Goal: Task Accomplishment & Management: Manage account settings

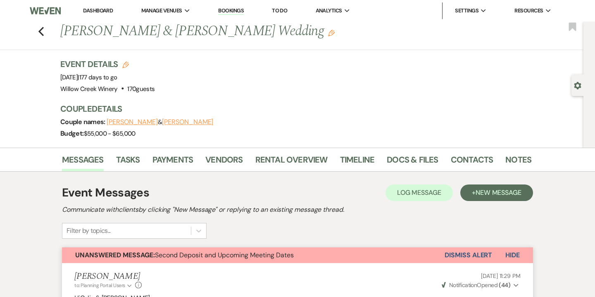
click at [468, 260] on button "Dismiss Alert" at bounding box center [469, 255] width 48 height 16
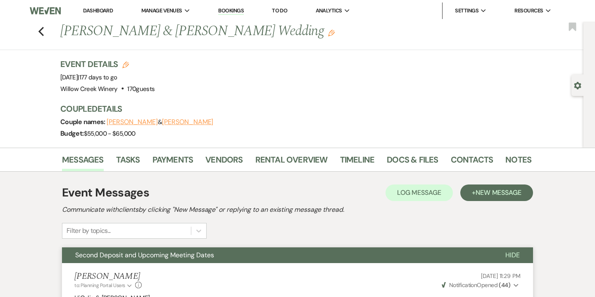
scroll to position [4, 0]
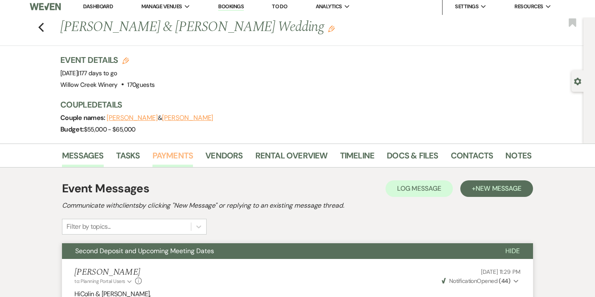
click at [182, 155] on link "Payments" at bounding box center [172, 158] width 41 height 18
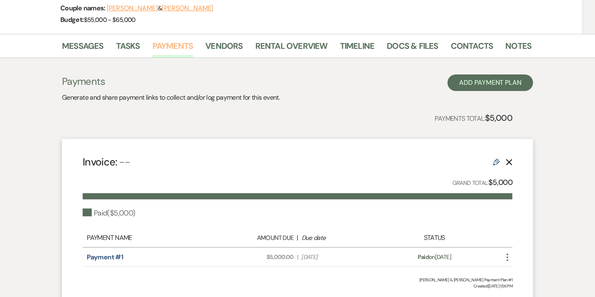
scroll to position [115, 0]
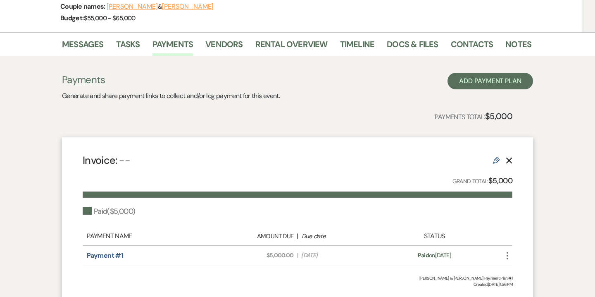
click at [494, 160] on use at bounding box center [496, 160] width 7 height 7
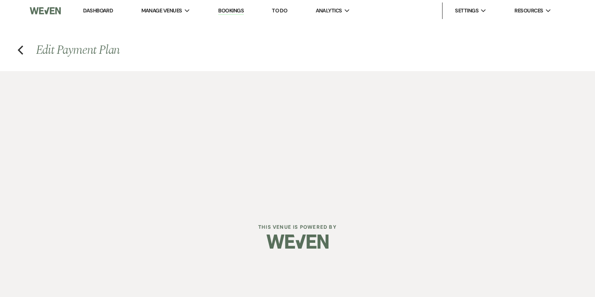
select select "1"
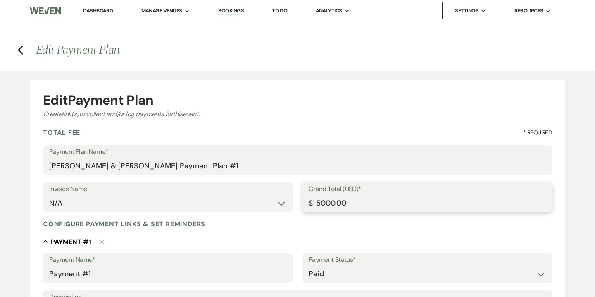
drag, startPoint x: 321, startPoint y: 202, endPoint x: 301, endPoint y: 202, distance: 19.8
click at [301, 202] on div "Invoice Name N/A Quote #1 (3-10-2025) - Saturday, April 11, 2026 - 150 guests, …" at bounding box center [297, 200] width 509 height 37
type input "31000.00"
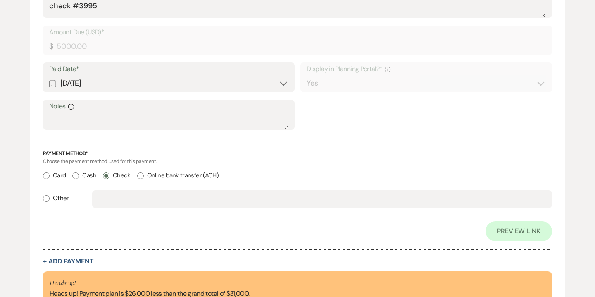
scroll to position [402, 0]
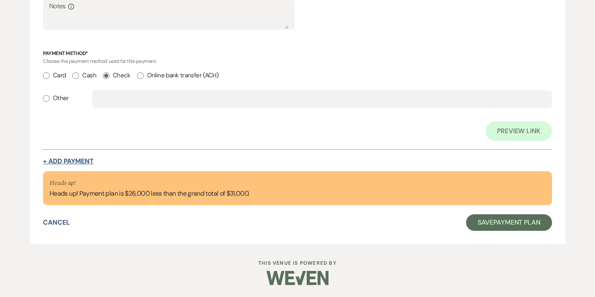
click at [67, 159] on button "+ Add Payment" at bounding box center [68, 161] width 51 height 7
select select "2"
select select "percentage"
select select "true"
select select "client"
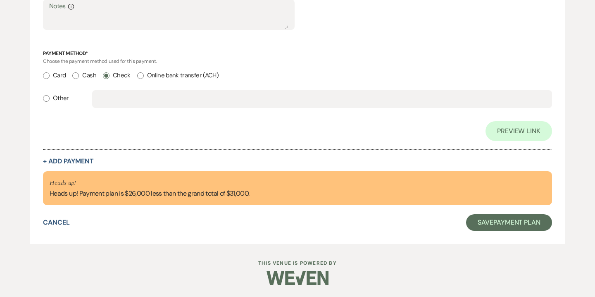
select select "weeks"
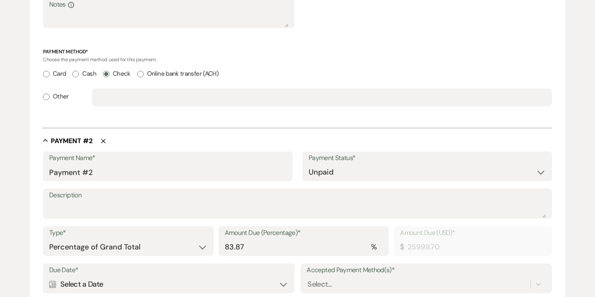
scroll to position [400, 0]
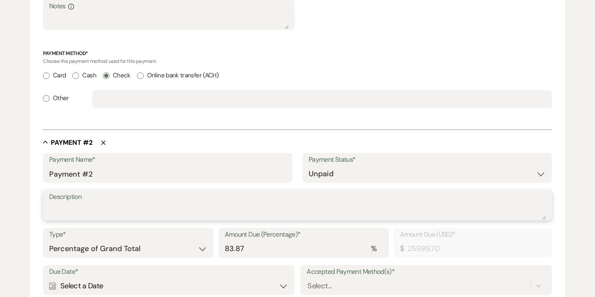
click at [310, 213] on textarea "Description" at bounding box center [297, 211] width 497 height 17
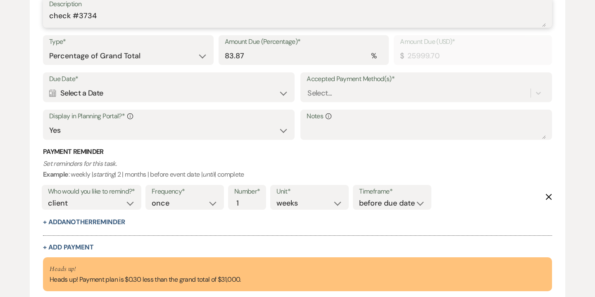
scroll to position [594, 0]
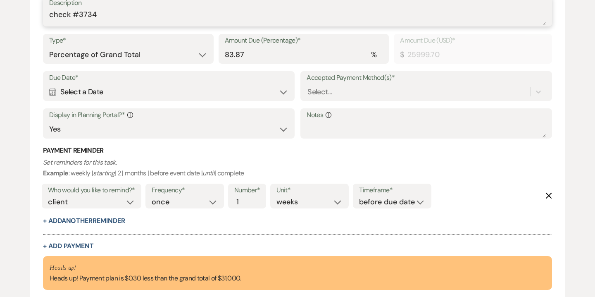
type textarea "check #3734"
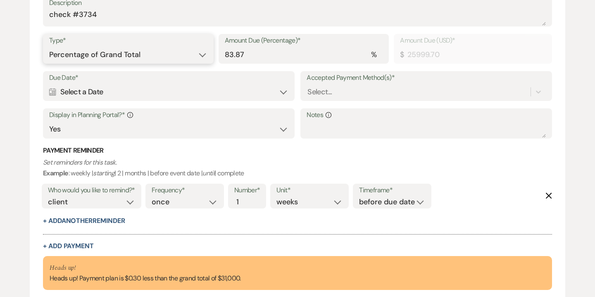
click at [182, 49] on select "Dollar Amount Percentage of Grand Total" at bounding box center [128, 55] width 158 height 16
select select "flat"
click at [49, 47] on select "Dollar Amount Percentage of Grand Total" at bounding box center [128, 55] width 158 height 16
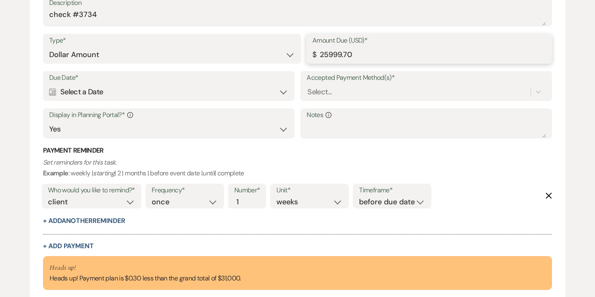
click at [340, 55] on input "25999.70" at bounding box center [428, 55] width 233 height 16
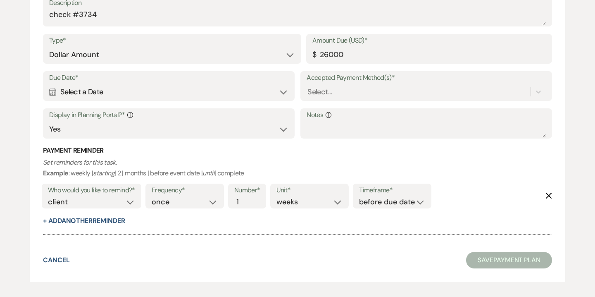
type input "26000.00"
click at [326, 160] on p "Set reminders for this task. Example : weekly | starting | 2 | months | before …" at bounding box center [297, 167] width 509 height 21
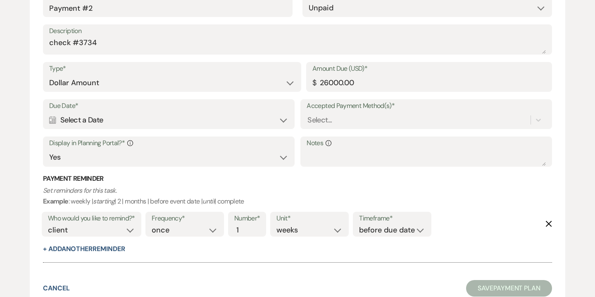
scroll to position [477, 0]
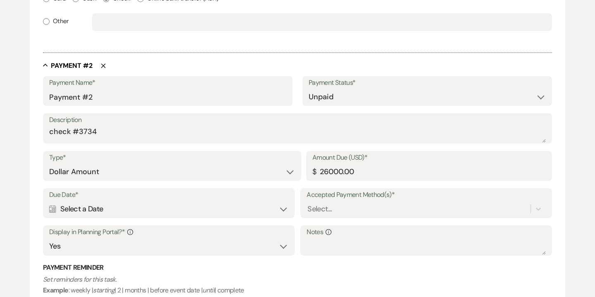
click at [327, 88] on label "Payment Status*" at bounding box center [427, 83] width 237 height 12
click at [326, 96] on select "Paid Unpaid" at bounding box center [427, 97] width 237 height 16
select select "1"
click at [309, 89] on select "Paid Unpaid" at bounding box center [427, 97] width 237 height 16
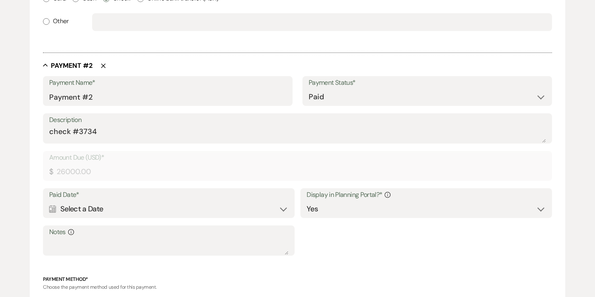
click at [197, 210] on div "Calendar Select a Date Expand" at bounding box center [168, 209] width 239 height 16
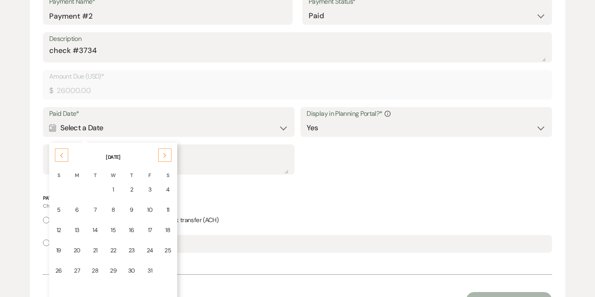
scroll to position [559, 0]
click at [98, 228] on td "14" at bounding box center [94, 228] width 17 height 19
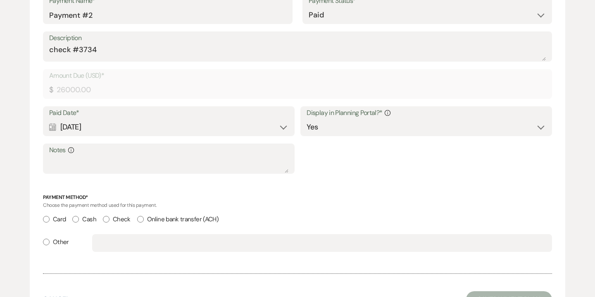
click at [107, 220] on input "Check" at bounding box center [106, 219] width 7 height 7
radio input "true"
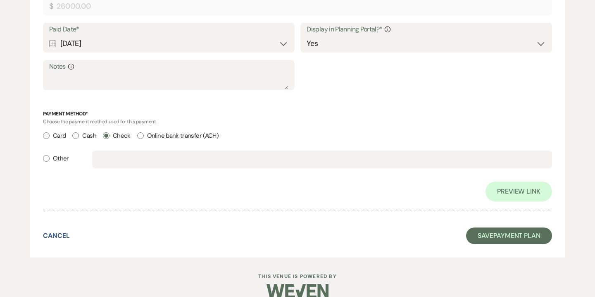
scroll to position [675, 0]
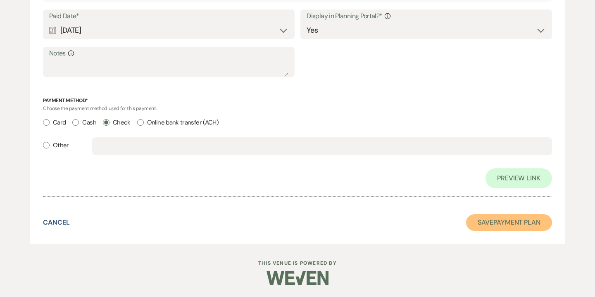
click at [512, 228] on button "Save Payment Plan" at bounding box center [509, 222] width 86 height 17
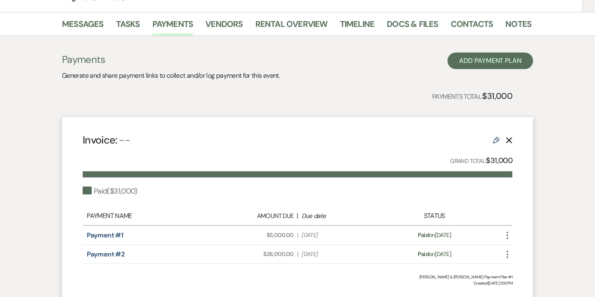
scroll to position [202, 0]
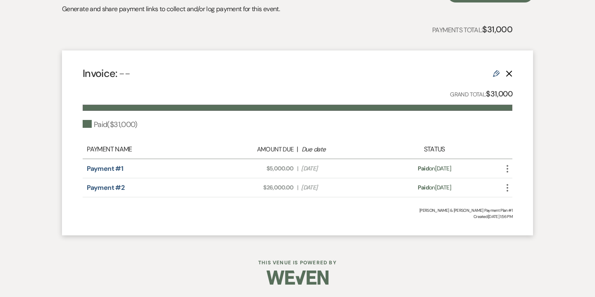
click at [510, 188] on icon "More" at bounding box center [507, 188] width 10 height 10
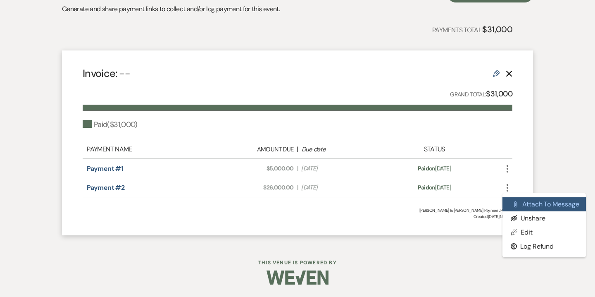
click at [521, 202] on button "Attach File Attach to Message" at bounding box center [543, 204] width 83 height 14
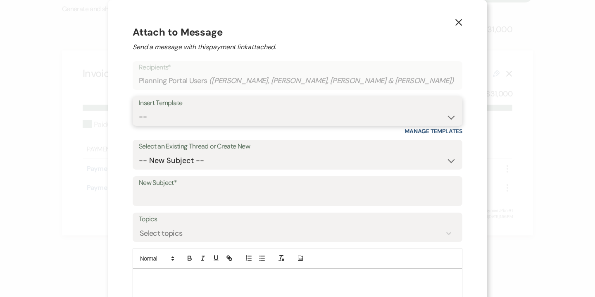
click at [303, 116] on select "-- Weven Planning Portal Introduction (Booked Events) 6-Month Check-in Review R…" at bounding box center [297, 117] width 317 height 16
select select "3629"
click at [162, 109] on select "-- Weven Planning Portal Introduction (Booked Events) 6-Month Check-in Review R…" at bounding box center [297, 117] width 317 height 16
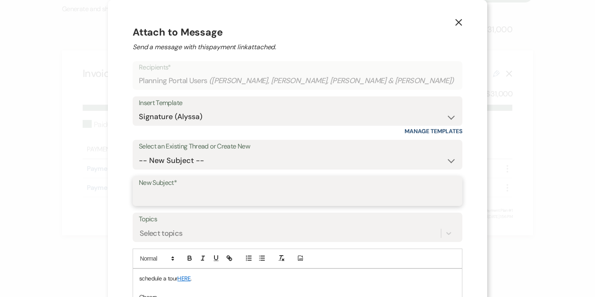
click at [208, 200] on input "New Subject*" at bounding box center [297, 197] width 317 height 16
type input "Deposit Receipt"
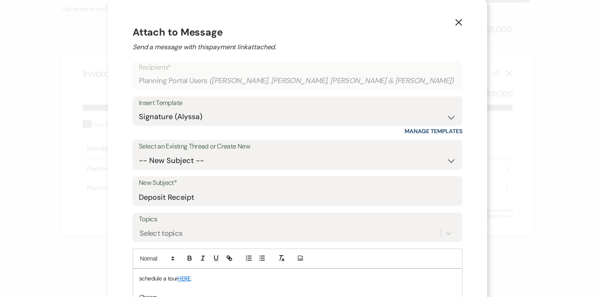
click at [183, 281] on p "schedule a tour HERE ." at bounding box center [297, 277] width 316 height 9
drag, startPoint x: 168, startPoint y: 276, endPoint x: 221, endPoint y: 279, distance: 53.0
click at [221, 279] on p "Hi Anna and Colin, J" at bounding box center [297, 277] width 316 height 9
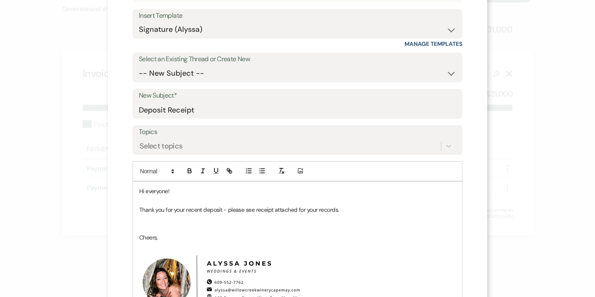
scroll to position [101, 0]
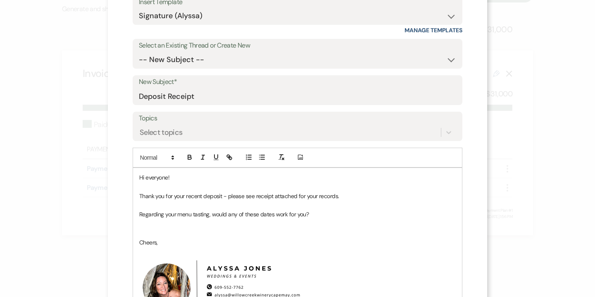
click at [183, 225] on p at bounding box center [297, 223] width 316 height 9
click at [281, 212] on p "Regarding your menu tasting, would any of these dates work for you?" at bounding box center [297, 213] width 316 height 9
click at [237, 229] on p at bounding box center [297, 232] width 316 height 9
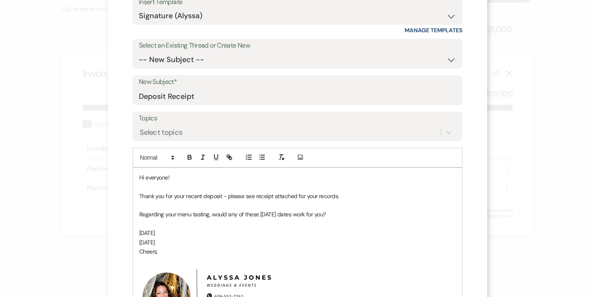
click at [182, 232] on p "October 31" at bounding box center [297, 232] width 316 height 9
click at [188, 239] on p "Nov. 14" at bounding box center [297, 242] width 316 height 9
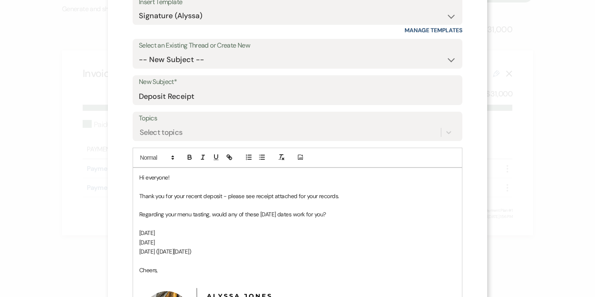
click at [178, 245] on p "Nov. 14" at bounding box center [297, 242] width 316 height 9
click at [178, 247] on p "Nov. 28 (Black Friday)" at bounding box center [297, 251] width 316 height 9
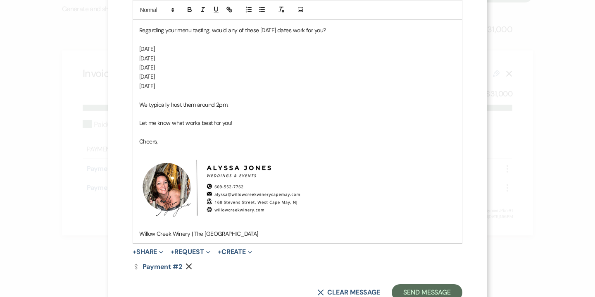
scroll to position [285, 0]
click at [219, 104] on p "We typically host them around 2pm." at bounding box center [297, 104] width 316 height 9
click at [208, 124] on p "Let me know what works best for you!" at bounding box center [297, 122] width 316 height 9
click at [288, 121] on p "Let me know what date works best for you!" at bounding box center [297, 122] width 316 height 9
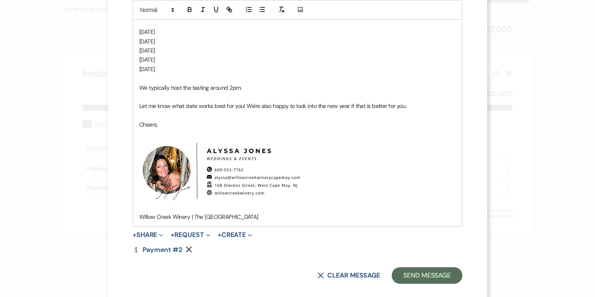
scroll to position [313, 0]
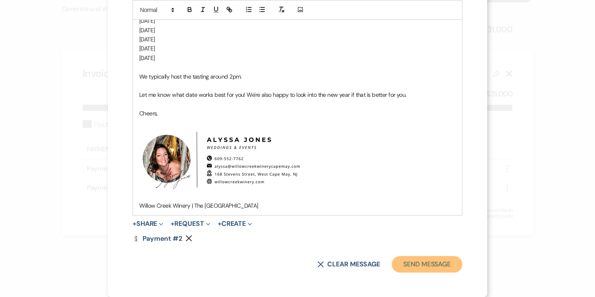
click at [412, 263] on button "Send Message" at bounding box center [427, 264] width 71 height 17
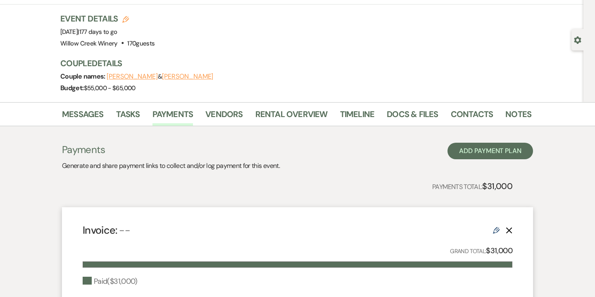
scroll to position [0, 0]
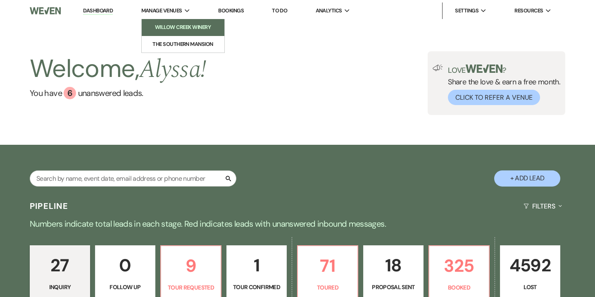
click at [166, 23] on link "Willow Creek Winery" at bounding box center [183, 27] width 83 height 17
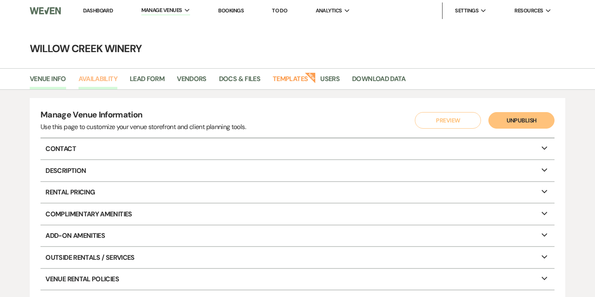
click at [104, 78] on link "Availability" at bounding box center [97, 82] width 39 height 16
select select "2"
select select "2026"
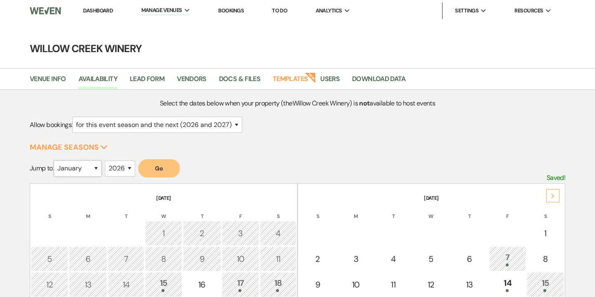
click at [98, 171] on select "January February March April May June July August September October November De…" at bounding box center [78, 168] width 48 height 16
select select "10"
click at [55, 160] on select "January February March April May June July August September October November De…" at bounding box center [78, 168] width 48 height 16
click at [175, 164] on button "Go" at bounding box center [158, 168] width 41 height 18
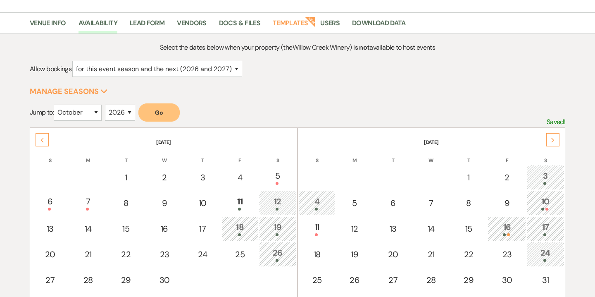
click at [547, 203] on div "10" at bounding box center [545, 202] width 28 height 15
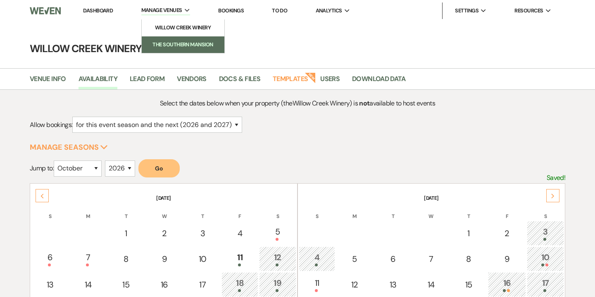
click at [177, 39] on link "The Southern Mansion" at bounding box center [183, 44] width 83 height 17
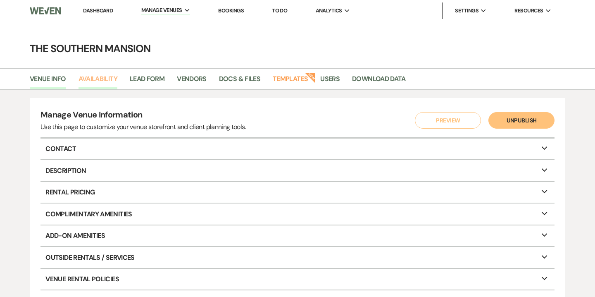
click at [110, 81] on link "Availability" at bounding box center [97, 82] width 39 height 16
select select "2"
select select "2026"
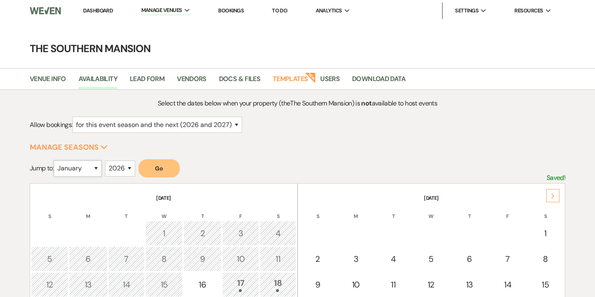
click at [98, 168] on select "January February March April May June July August September October November De…" at bounding box center [78, 168] width 48 height 16
select select "10"
click at [55, 160] on select "January February March April May June July August September October November De…" at bounding box center [78, 168] width 48 height 16
click at [161, 171] on button "Go" at bounding box center [158, 168] width 41 height 18
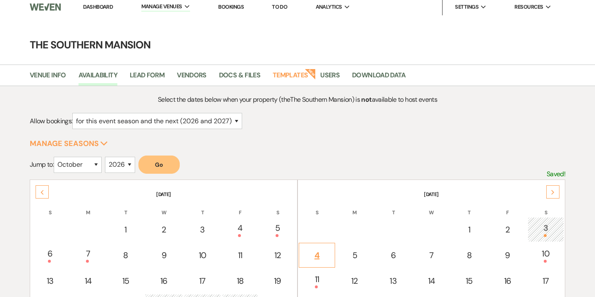
scroll to position [54, 0]
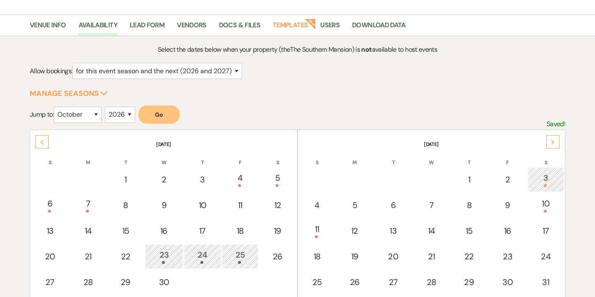
click at [41, 140] on icon "Previous" at bounding box center [42, 142] width 4 height 5
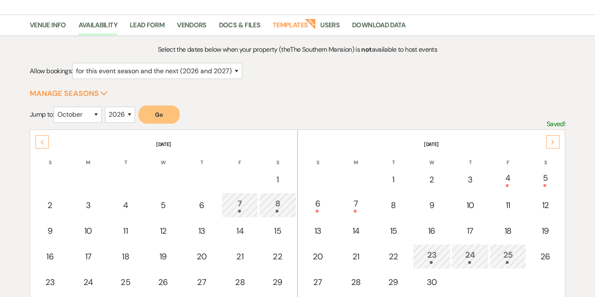
click at [41, 140] on icon "Previous" at bounding box center [42, 142] width 4 height 5
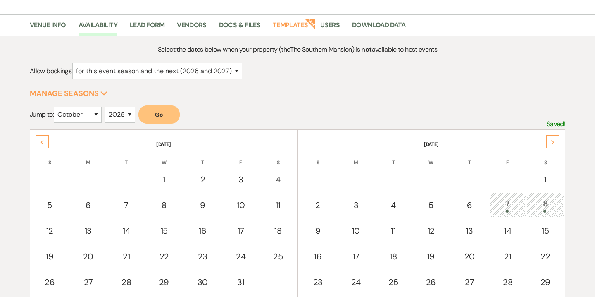
click at [41, 140] on icon "Previous" at bounding box center [42, 142] width 4 height 5
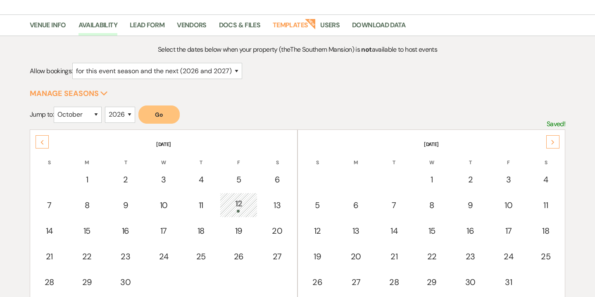
click at [41, 140] on icon "Previous" at bounding box center [42, 142] width 4 height 5
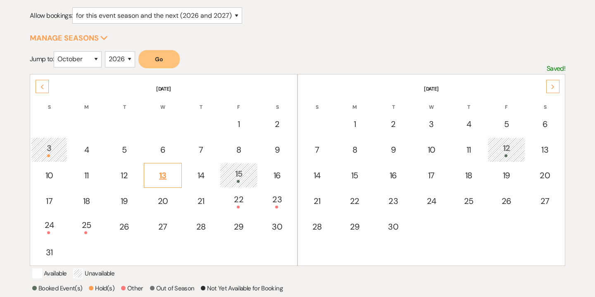
scroll to position [109, 0]
click at [50, 252] on div "31" at bounding box center [49, 251] width 27 height 12
select select "other"
select select "false"
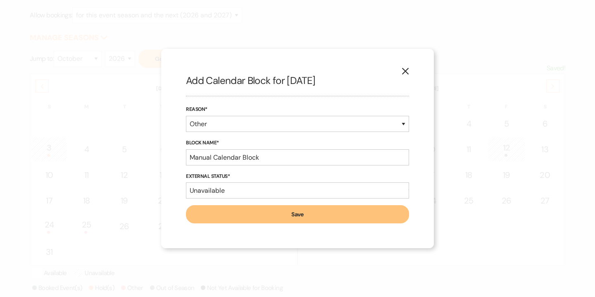
click at [402, 73] on icon "X" at bounding box center [405, 70] width 7 height 7
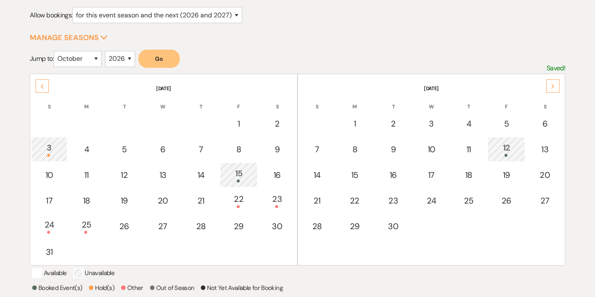
click at [548, 91] on div "Next" at bounding box center [552, 85] width 13 height 13
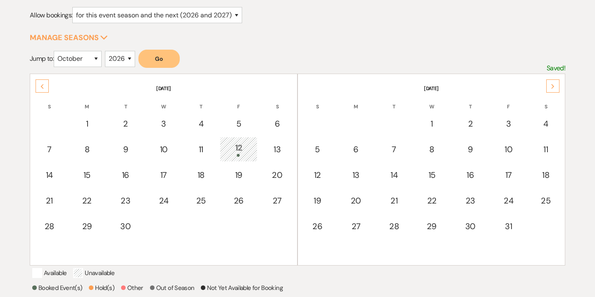
click at [548, 91] on div "Next" at bounding box center [552, 85] width 13 height 13
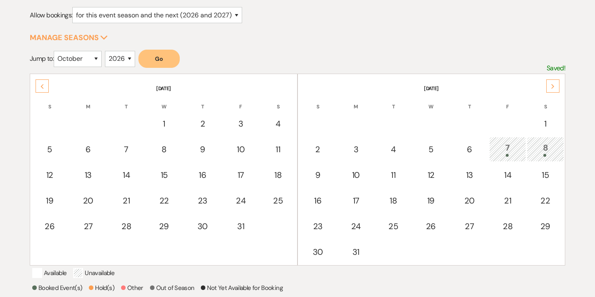
click at [548, 91] on div "Next" at bounding box center [552, 85] width 13 height 13
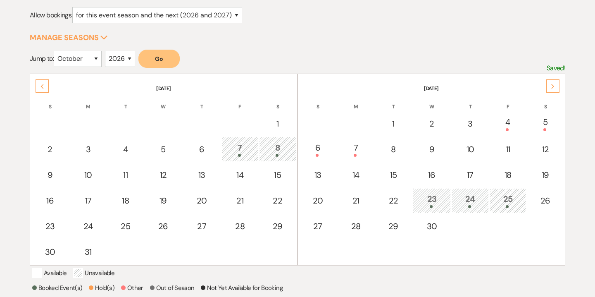
click at [548, 91] on div "Next" at bounding box center [552, 85] width 13 height 13
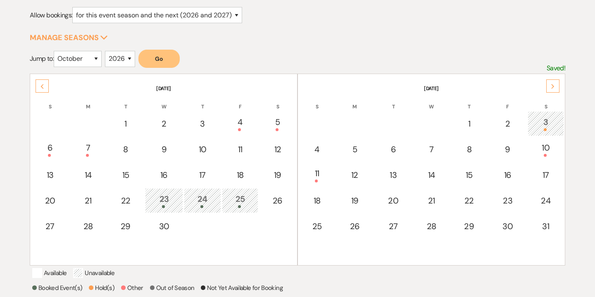
click at [548, 91] on div "Next" at bounding box center [552, 85] width 13 height 13
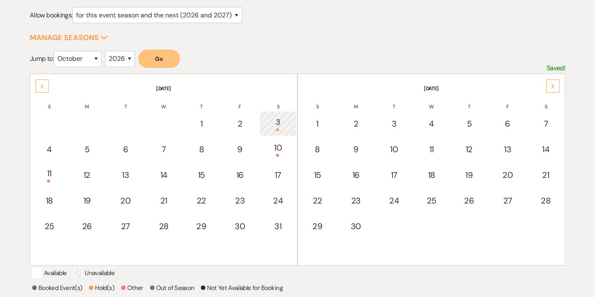
click at [42, 86] on icon "Previous" at bounding box center [42, 86] width 4 height 5
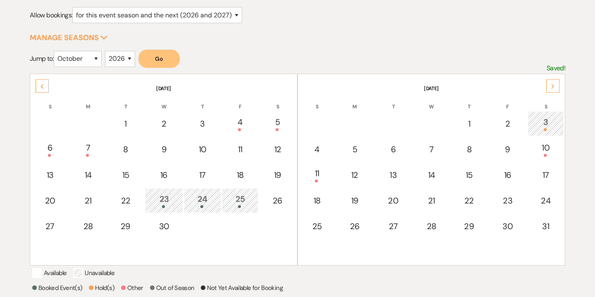
click at [42, 86] on icon "Previous" at bounding box center [42, 86] width 4 height 5
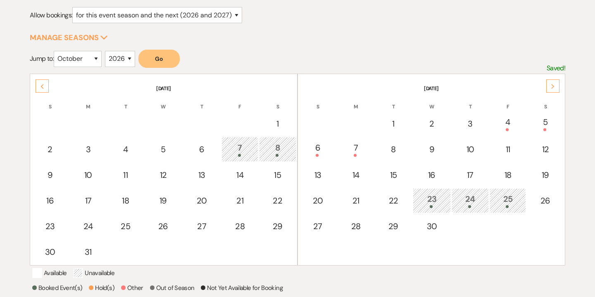
click at [42, 86] on icon "Previous" at bounding box center [42, 86] width 4 height 5
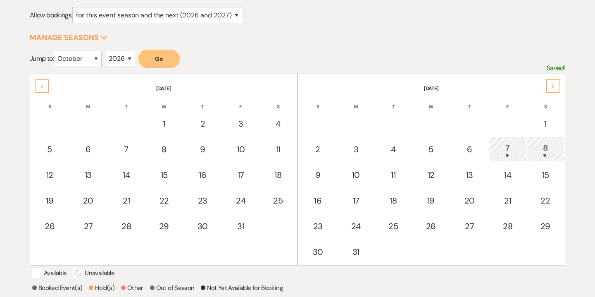
click at [558, 88] on div "Next" at bounding box center [552, 85] width 13 height 13
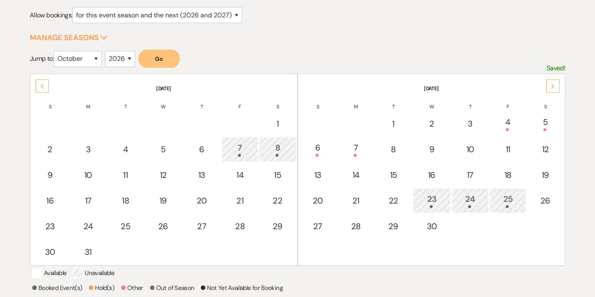
click at [43, 85] on icon "Previous" at bounding box center [42, 86] width 4 height 5
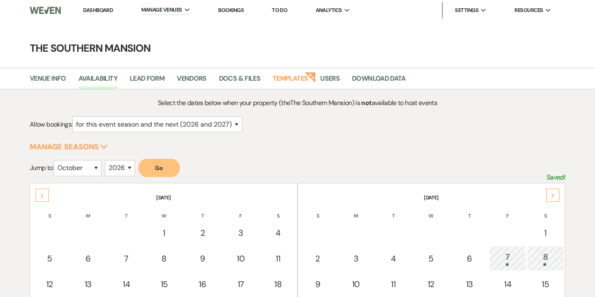
scroll to position [2, 0]
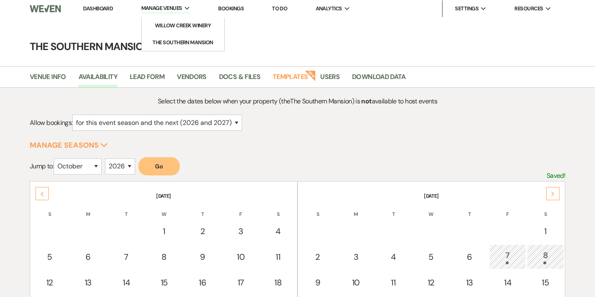
click at [176, 7] on span "Manage Venues" at bounding box center [161, 8] width 41 height 8
click at [178, 31] on link "Willow Creek Winery" at bounding box center [183, 25] width 83 height 17
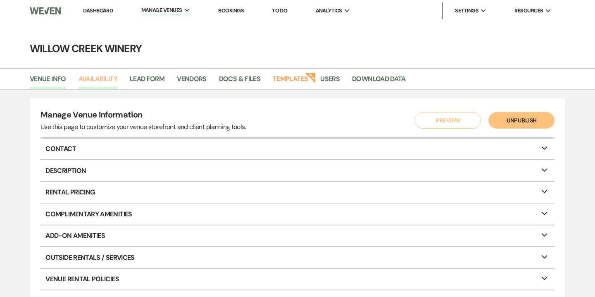
click at [112, 74] on link "Availability" at bounding box center [97, 82] width 39 height 16
select select "2"
select select "2026"
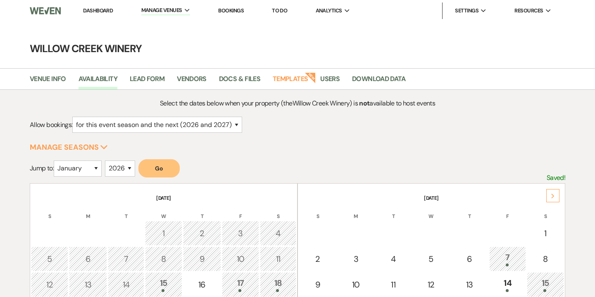
click at [556, 196] on div "Next" at bounding box center [552, 195] width 13 height 13
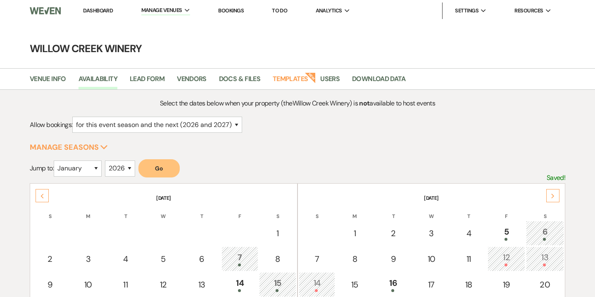
click at [556, 196] on div "Next" at bounding box center [552, 195] width 13 height 13
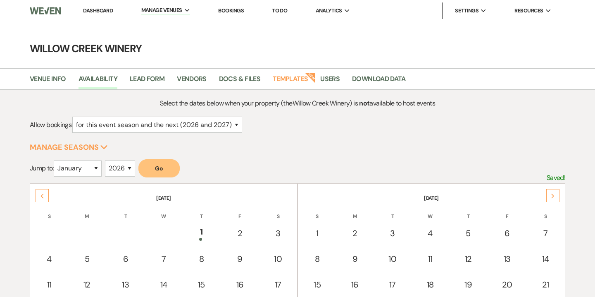
click at [556, 196] on div "Next" at bounding box center [552, 195] width 13 height 13
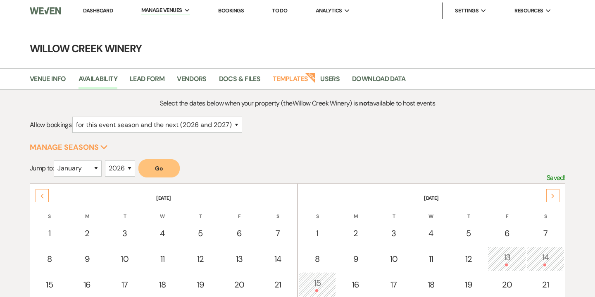
click at [556, 196] on div "Next" at bounding box center [552, 195] width 13 height 13
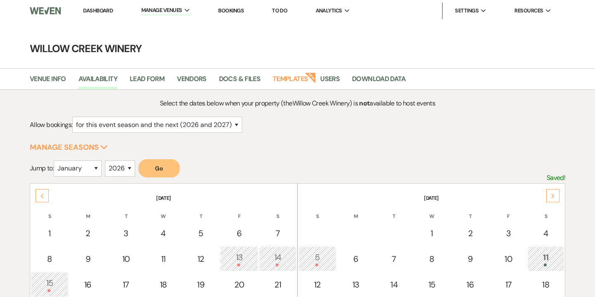
click at [556, 196] on div "Next" at bounding box center [552, 195] width 13 height 13
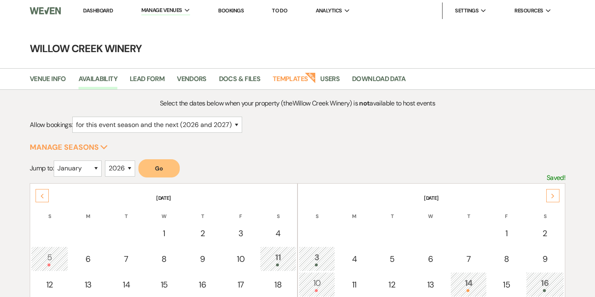
click at [556, 196] on div "Next" at bounding box center [552, 195] width 13 height 13
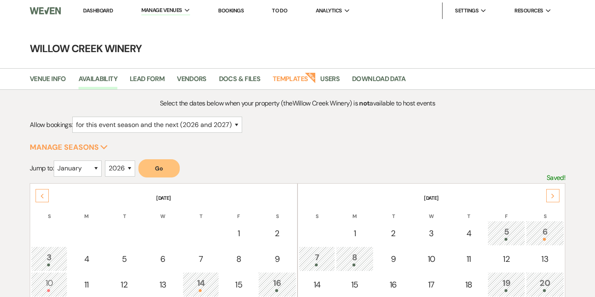
click at [556, 196] on div "Next" at bounding box center [552, 195] width 13 height 13
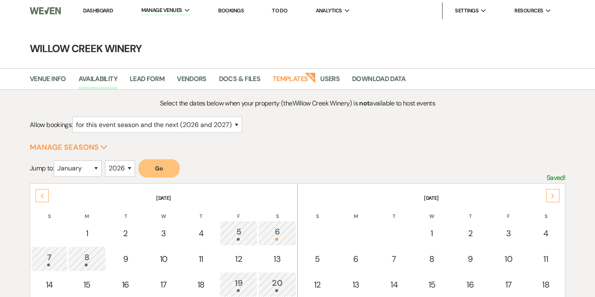
click at [556, 196] on div "Next" at bounding box center [552, 195] width 13 height 13
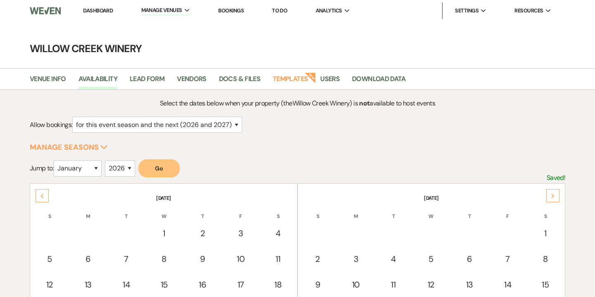
click at [556, 196] on div "Next" at bounding box center [552, 195] width 13 height 13
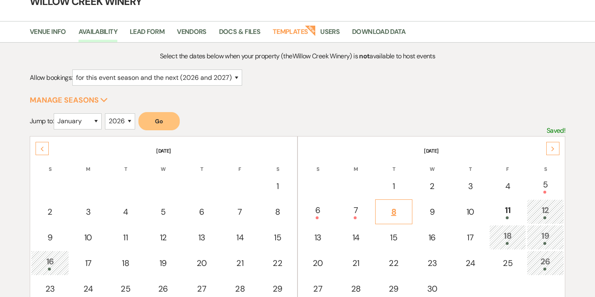
scroll to position [55, 0]
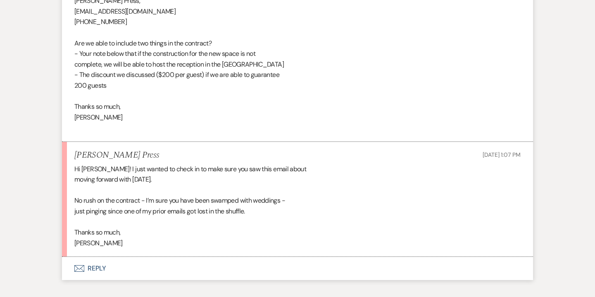
scroll to position [4824, 0]
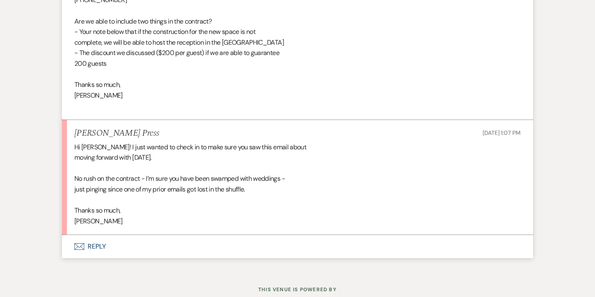
click at [99, 250] on button "Envelope Reply" at bounding box center [297, 246] width 471 height 23
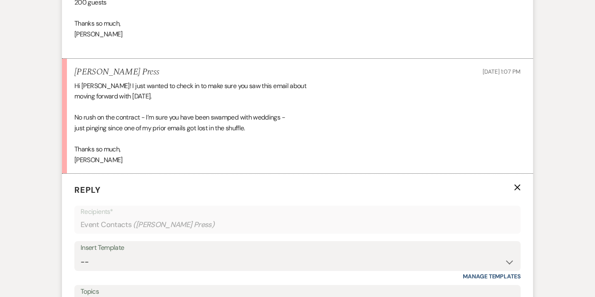
scroll to position [4959, 0]
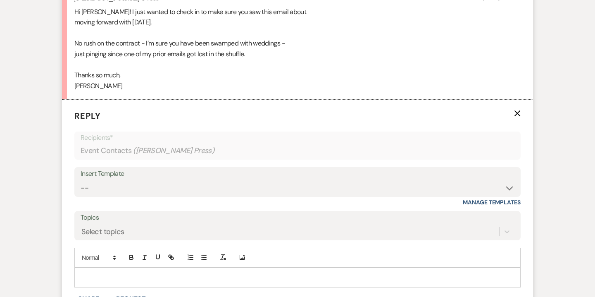
click at [220, 271] on div at bounding box center [297, 277] width 445 height 19
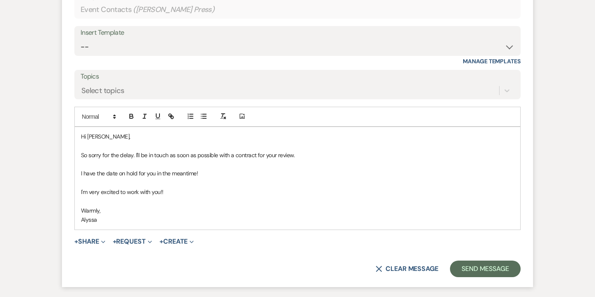
scroll to position [5105, 0]
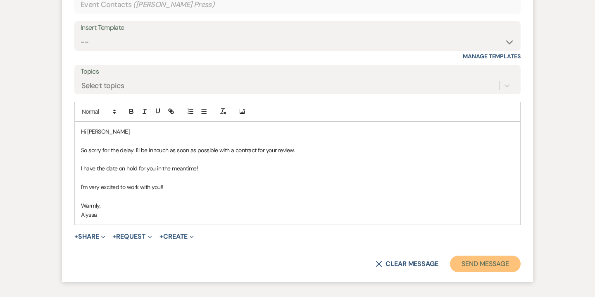
click at [475, 262] on button "Send Message" at bounding box center [485, 263] width 71 height 17
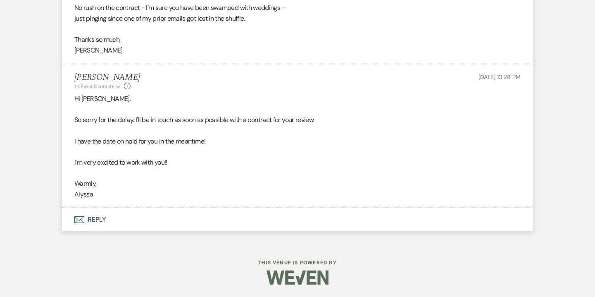
scroll to position [4995, 0]
